Goal: Check status: Check status

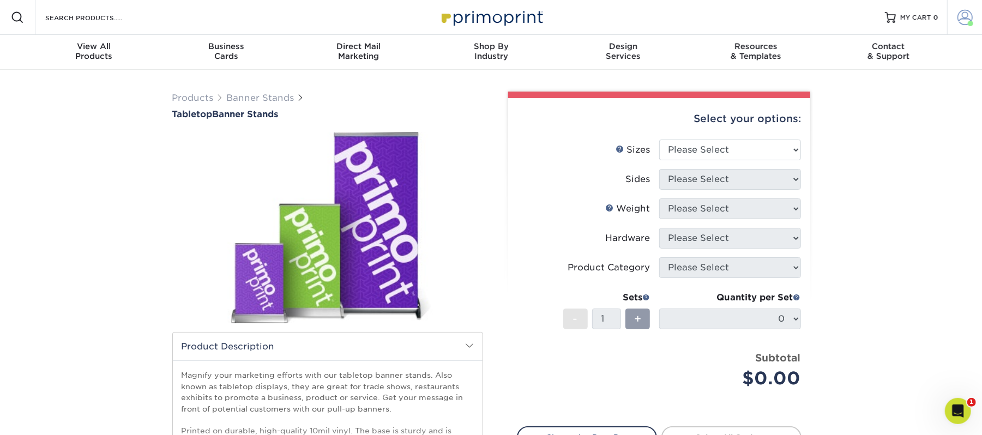
click at [967, 13] on span at bounding box center [965, 17] width 15 height 15
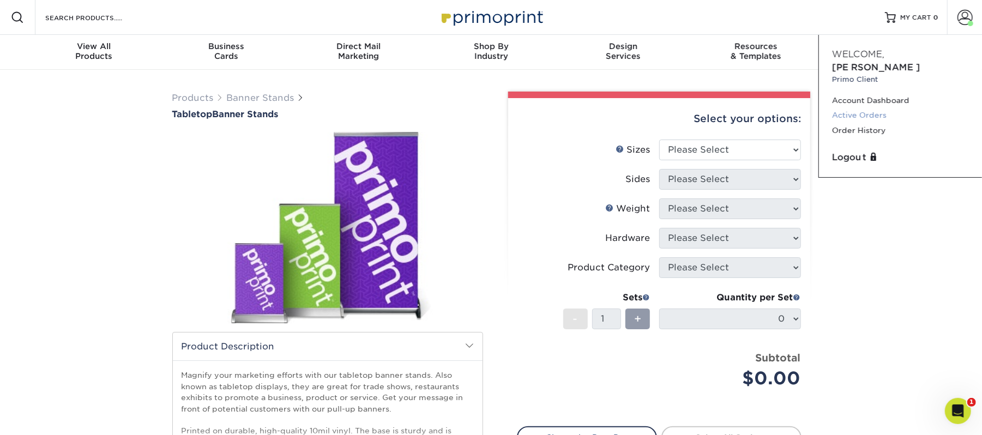
click at [850, 108] on link "Active Orders" at bounding box center [900, 115] width 137 height 15
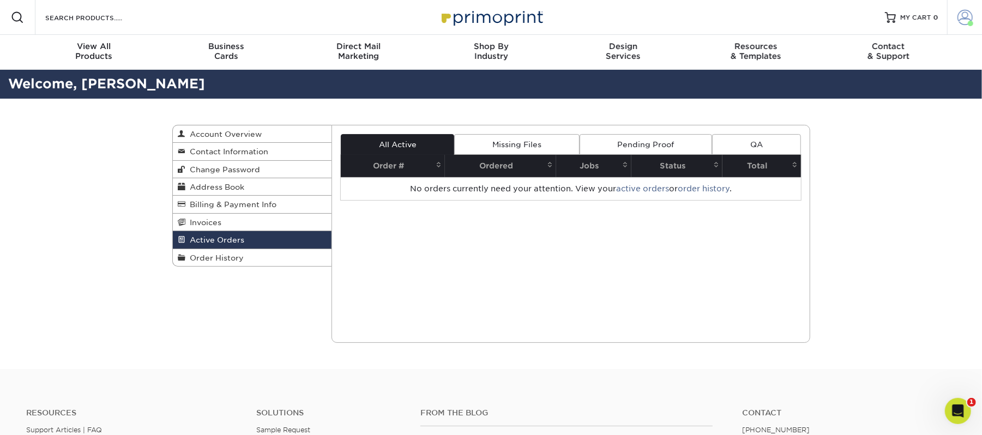
click at [966, 12] on span at bounding box center [965, 17] width 15 height 15
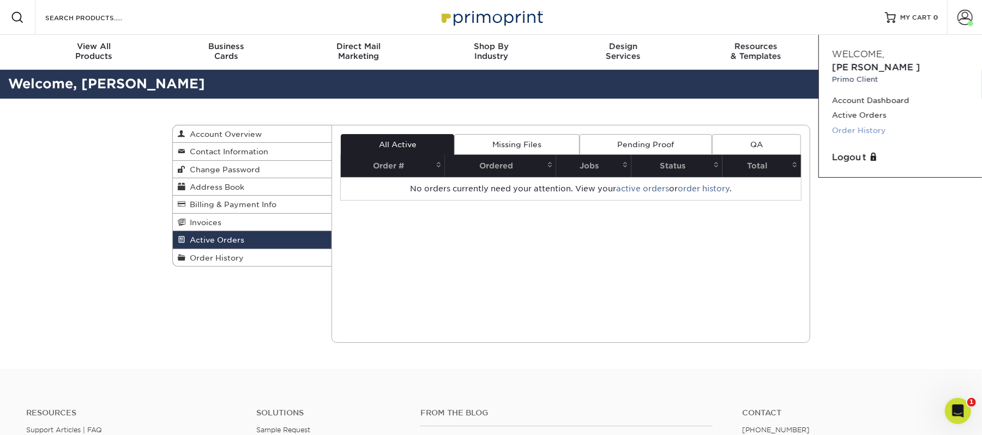
click at [864, 123] on link "Order History" at bounding box center [900, 130] width 137 height 15
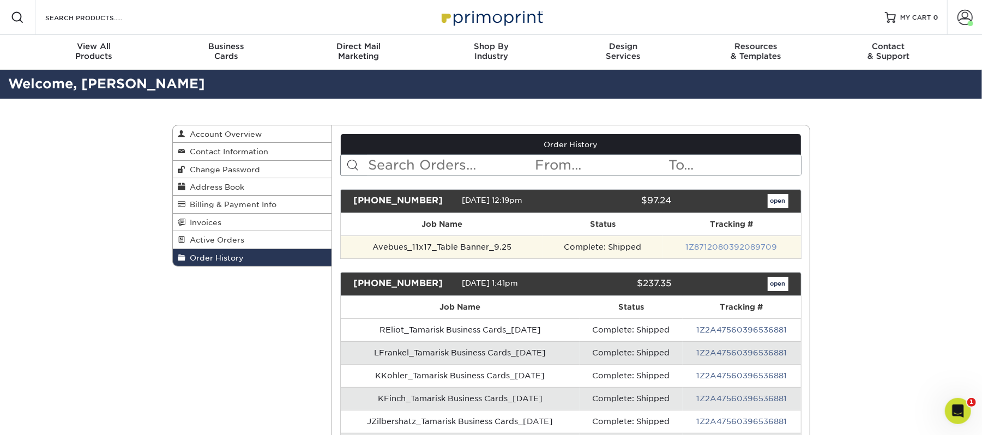
click at [709, 244] on link "1Z8712080392089709" at bounding box center [732, 247] width 92 height 9
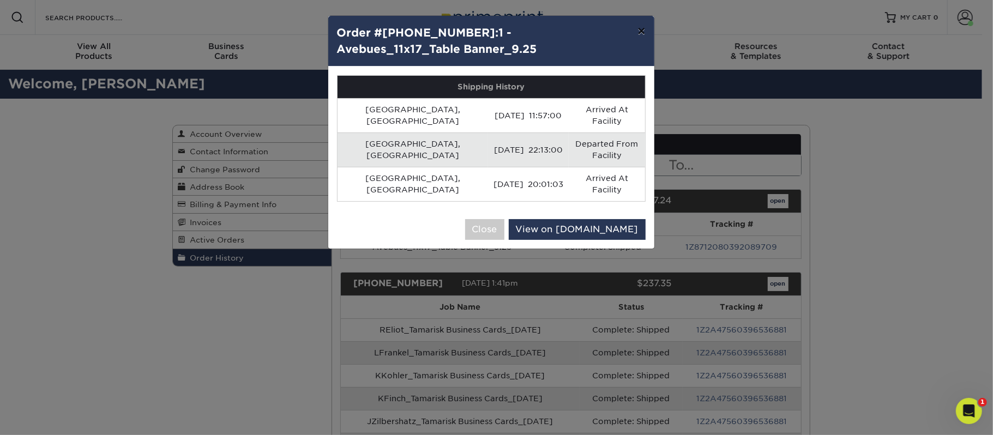
drag, startPoint x: 644, startPoint y: 31, endPoint x: 648, endPoint y: 34, distance: 5.9
click at [644, 31] on button "×" at bounding box center [641, 31] width 25 height 31
